Goal: Navigation & Orientation: Find specific page/section

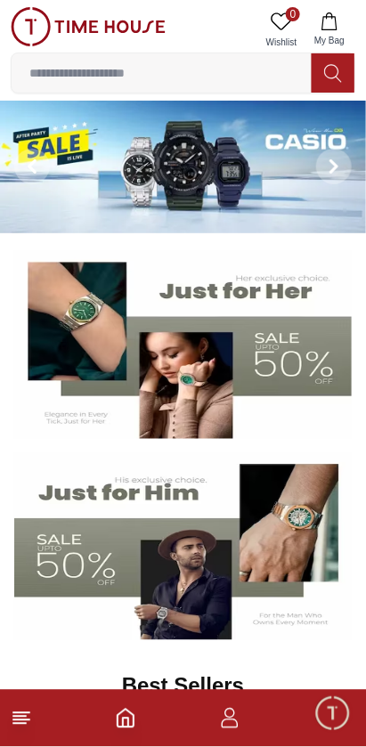
click at [11, 739] on footer at bounding box center [183, 718] width 366 height 57
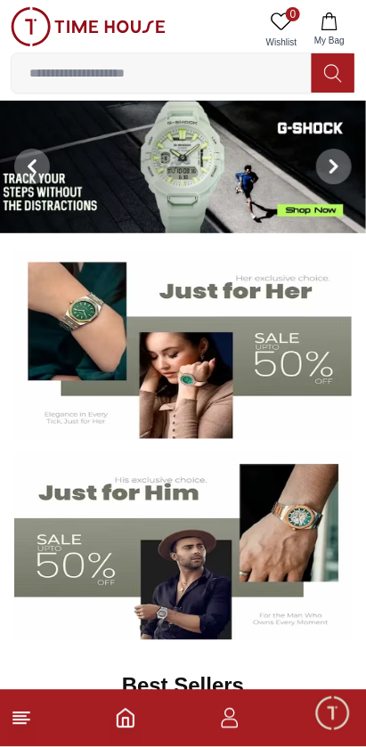
click at [28, 714] on icon at bounding box center [21, 717] width 21 height 21
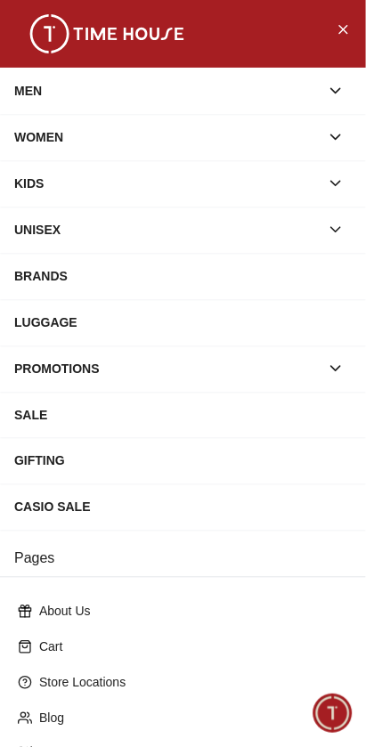
scroll to position [153, 0]
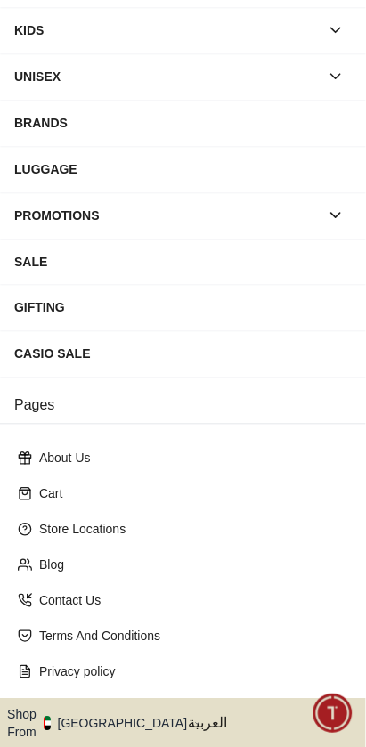
click at [103, 706] on button "Shop From [GEOGRAPHIC_DATA]" at bounding box center [103, 724] width 193 height 36
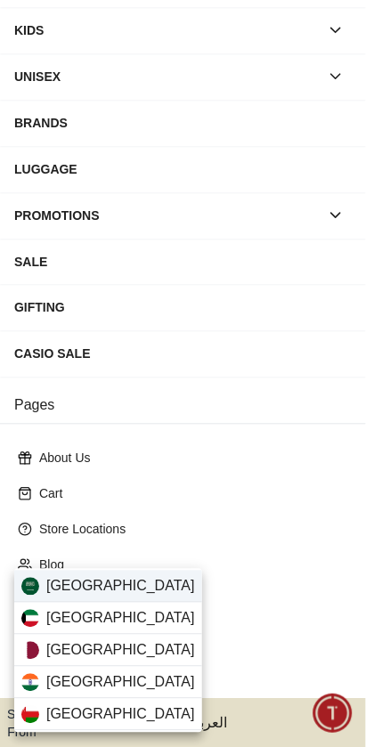
click at [129, 589] on div "[GEOGRAPHIC_DATA]" at bounding box center [108, 586] width 188 height 32
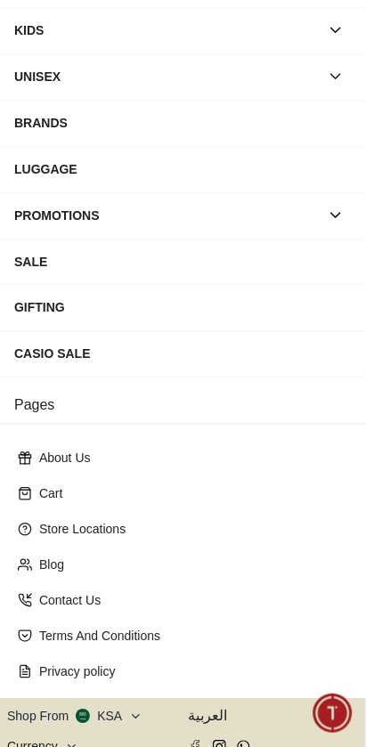
scroll to position [150, 0]
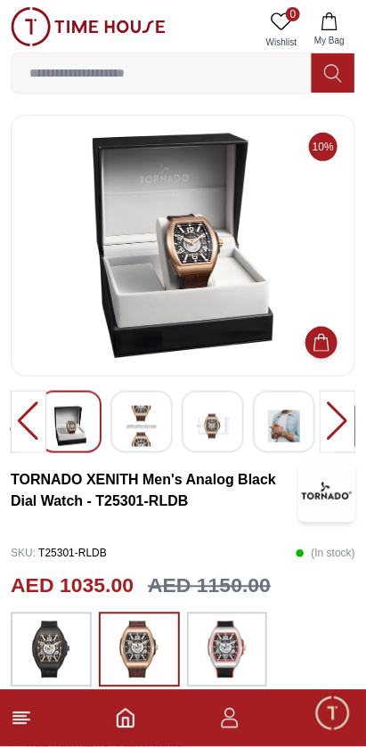
click at [124, 423] on div at bounding box center [141, 422] width 62 height 62
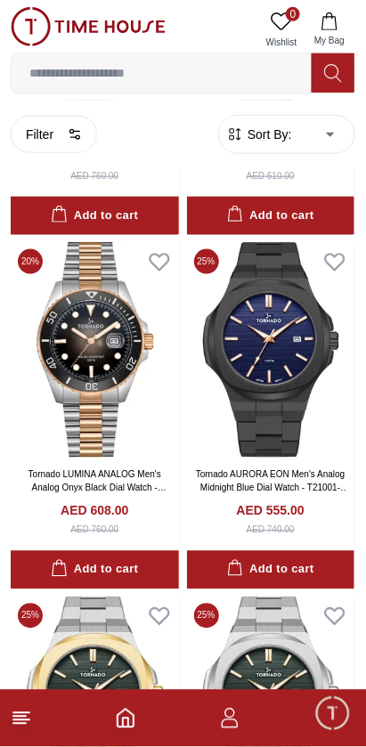
scroll to position [1823, 0]
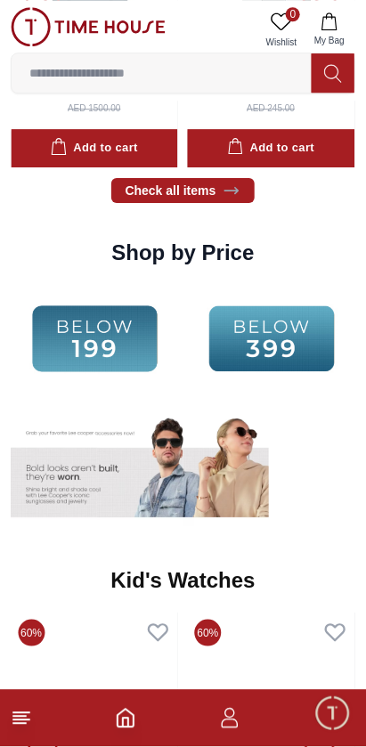
scroll to position [2330, 0]
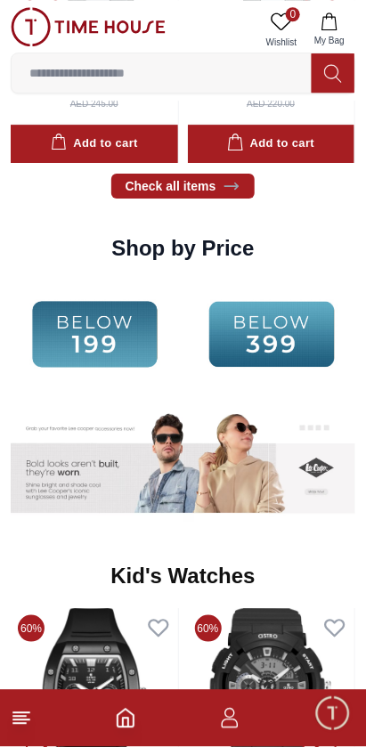
click at [23, 713] on line at bounding box center [21, 713] width 16 height 0
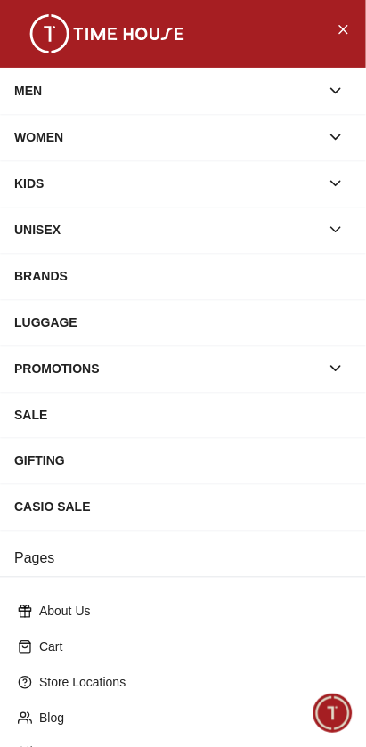
scroll to position [153, 0]
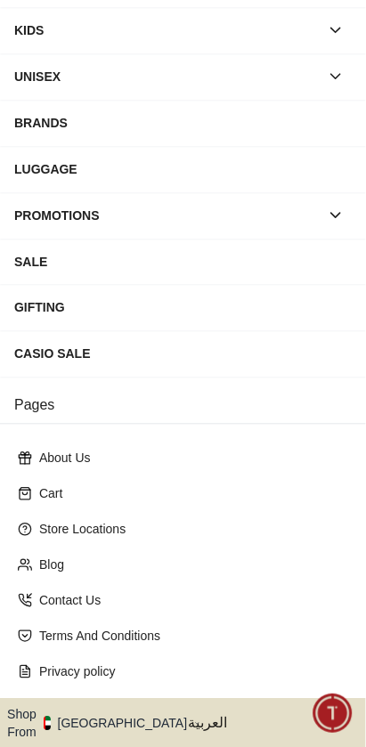
click at [22, 706] on button "Shop From [GEOGRAPHIC_DATA]" at bounding box center [103, 724] width 193 height 36
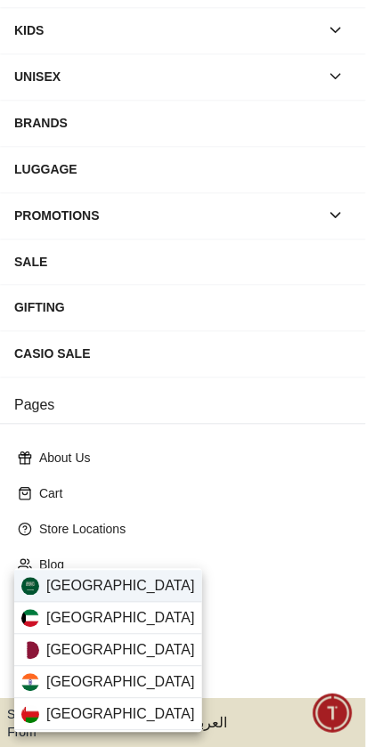
click at [32, 579] on img at bounding box center [30, 587] width 18 height 18
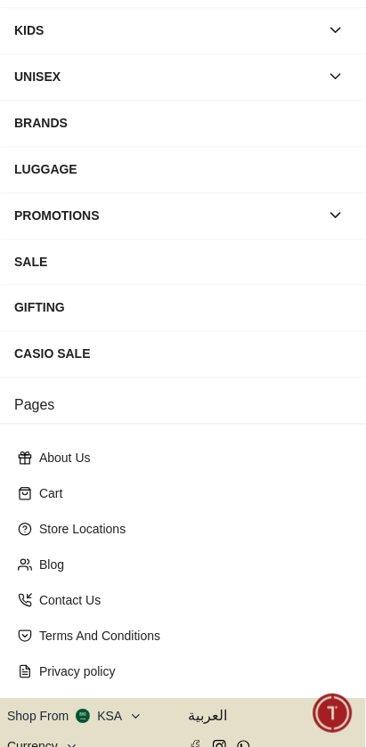
scroll to position [150, 0]
